Goal: Complete application form

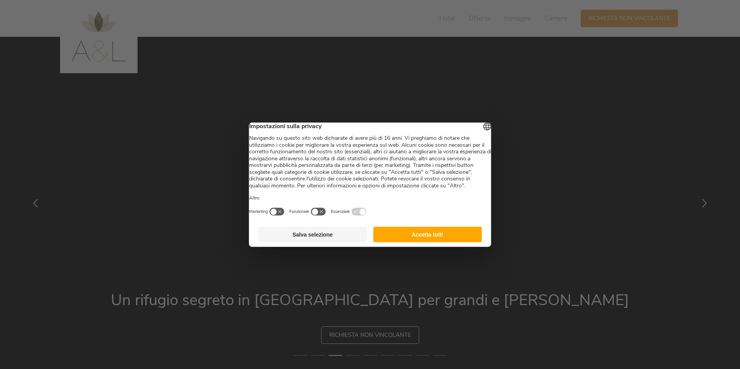
click at [427, 242] on button "Accetta tutti" at bounding box center [427, 234] width 109 height 15
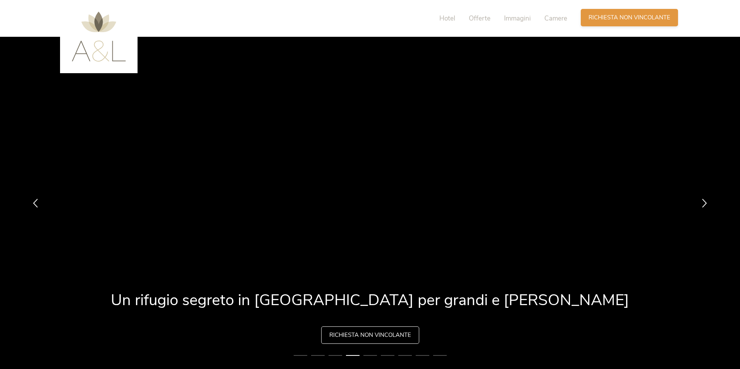
click at [630, 21] on span "Richiesta non vincolante" at bounding box center [630, 18] width 82 height 8
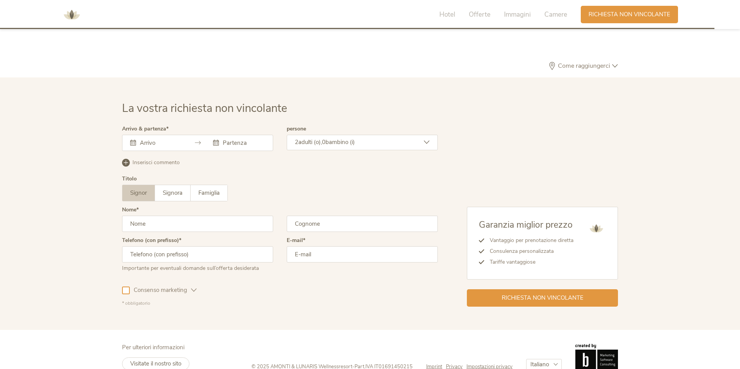
scroll to position [1856, 0]
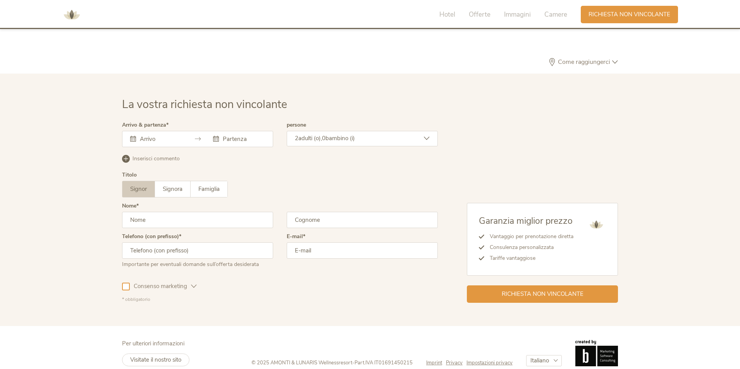
click at [132, 131] on div at bounding box center [197, 139] width 151 height 16
click at [134, 136] on icon at bounding box center [133, 139] width 6 height 6
click at [146, 135] on input "text" at bounding box center [160, 139] width 44 height 8
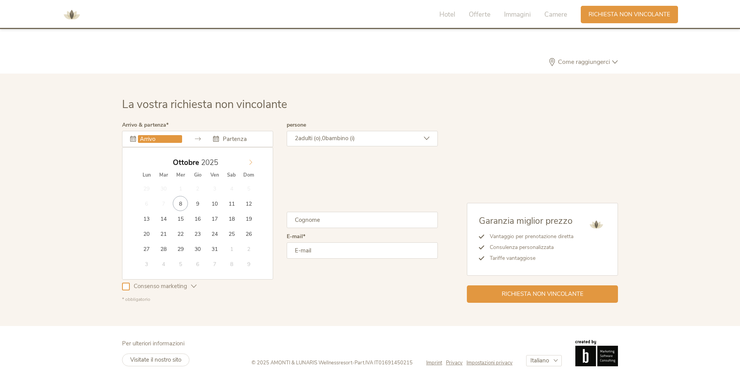
click at [249, 160] on icon at bounding box center [250, 162] width 5 height 5
type input "[DATE]"
type input "2026"
type input "[DATE]"
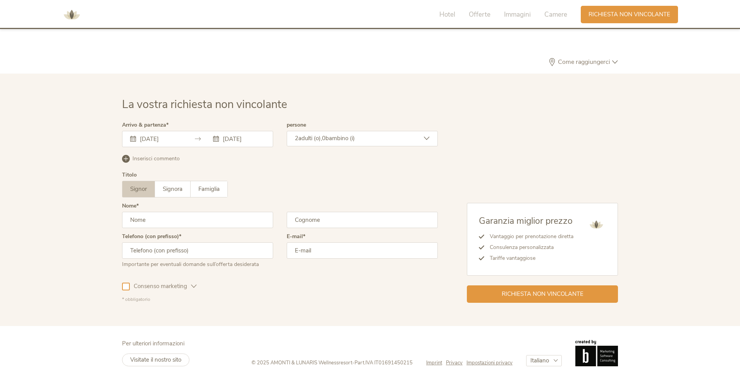
click at [152, 212] on input "text" at bounding box center [197, 220] width 151 height 16
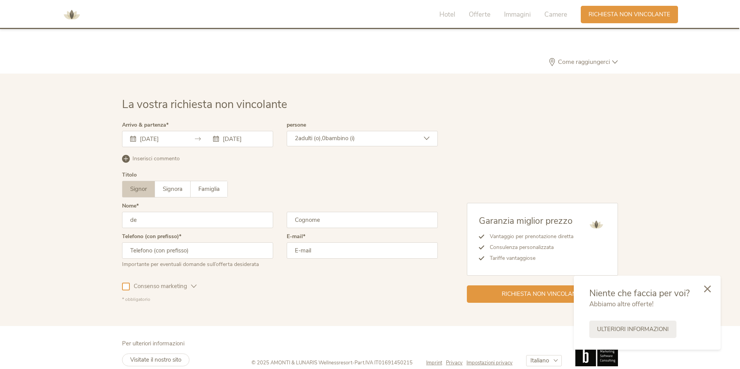
scroll to position [1864, 0]
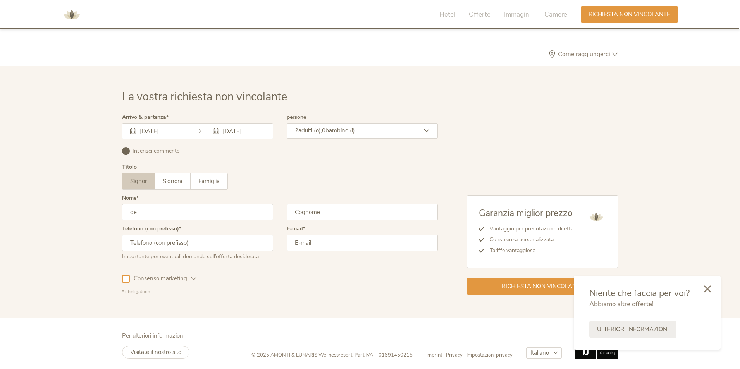
drag, startPoint x: 167, startPoint y: 213, endPoint x: 48, endPoint y: 212, distance: 118.2
click at [48, 212] on div "La vostra richiesta non vincolante Arrivo & partenza [DATE] [DATE] Dicembre 202…" at bounding box center [370, 192] width 740 height 253
type input "[PERSON_NAME]"
type input "LAMADDALENA"
type input "3317898165"
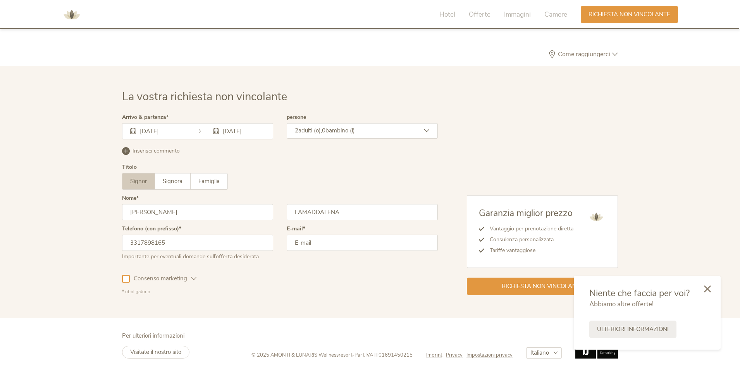
click at [312, 234] on div "E-mail" at bounding box center [362, 246] width 151 height 40
click at [313, 238] on input "email" at bounding box center [362, 243] width 151 height 16
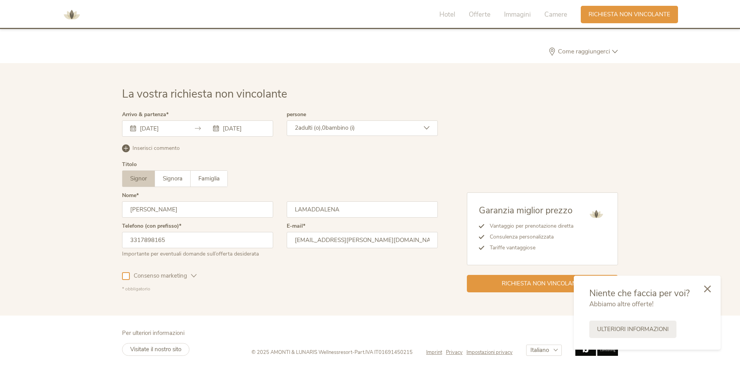
scroll to position [1867, 0]
click at [493, 280] on div "Richiesta non vincolante" at bounding box center [542, 282] width 151 height 17
click at [191, 276] on icon at bounding box center [194, 276] width 6 height 6
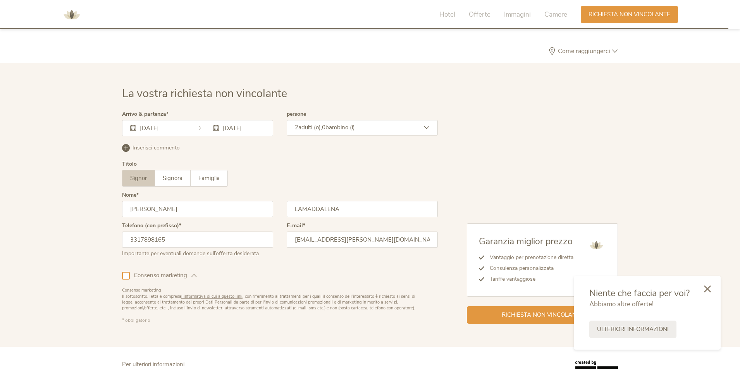
scroll to position [1899, 0]
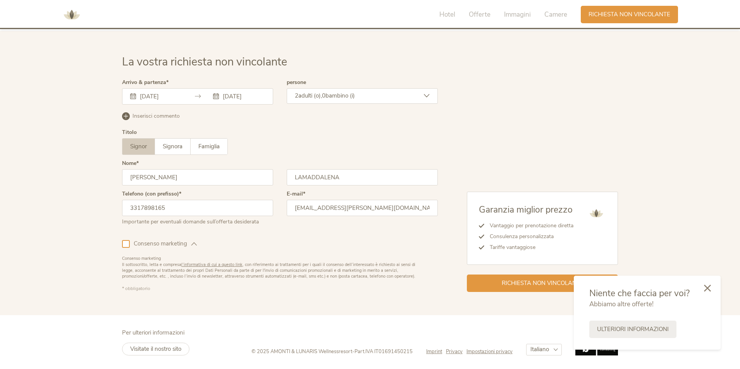
click at [707, 291] on icon at bounding box center [707, 288] width 7 height 7
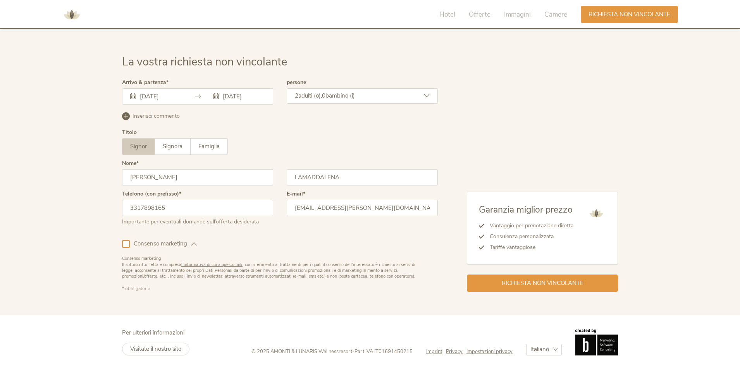
drag, startPoint x: 422, startPoint y: 207, endPoint x: 138, endPoint y: 196, distance: 284.3
click at [138, 196] on div "Telefono (con prefisso) 3317898165 Importante per eventuali domande sull’offert…" at bounding box center [280, 211] width 316 height 40
type input "[PERSON_NAME][EMAIL_ADDRESS][DOMAIN_NAME]"
click at [540, 282] on span "Richiesta non vincolante" at bounding box center [543, 283] width 82 height 8
